Goal: Transaction & Acquisition: Obtain resource

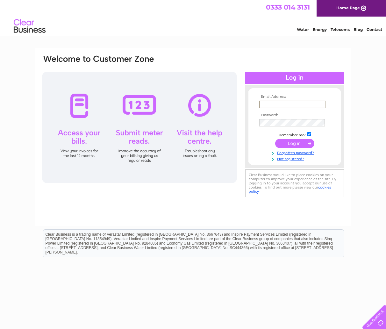
type input "treasurer@peeblesrfc.org"
click at [294, 142] on input "submit" at bounding box center [294, 143] width 39 height 9
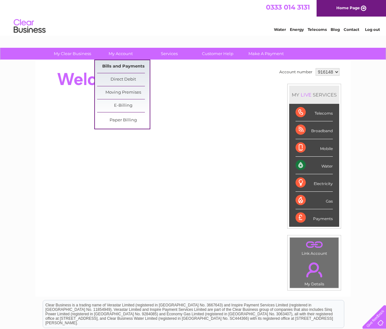
click at [122, 66] on link "Bills and Payments" at bounding box center [123, 66] width 52 height 13
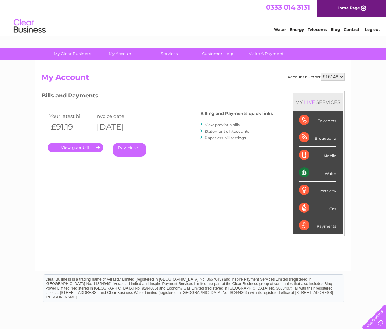
click at [74, 145] on link "." at bounding box center [75, 147] width 55 height 9
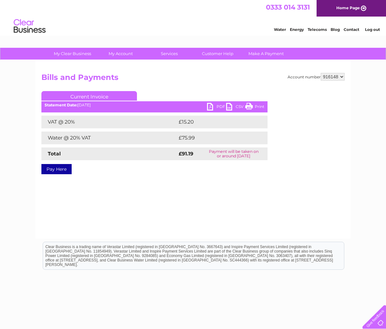
click at [215, 111] on link "PDF" at bounding box center [216, 107] width 19 height 9
select select "916149"
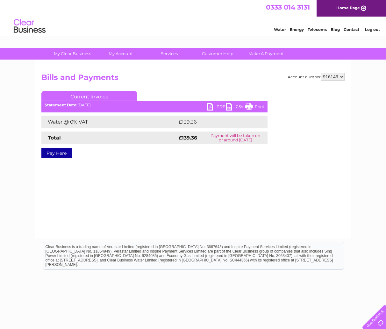
click at [210, 103] on link "PDF" at bounding box center [216, 107] width 19 height 9
